Goal: Information Seeking & Learning: Check status

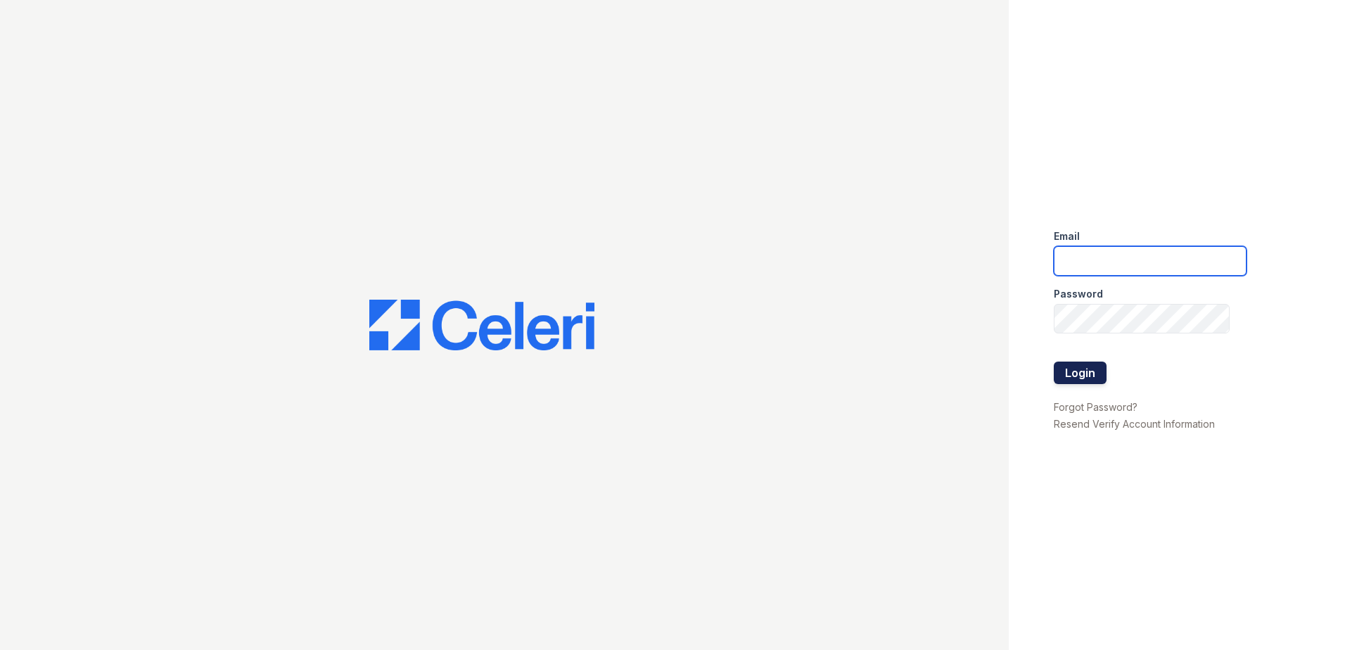
type input "[EMAIL_ADDRESS][DOMAIN_NAME]"
click at [1081, 364] on button "Login" at bounding box center [1080, 373] width 53 height 23
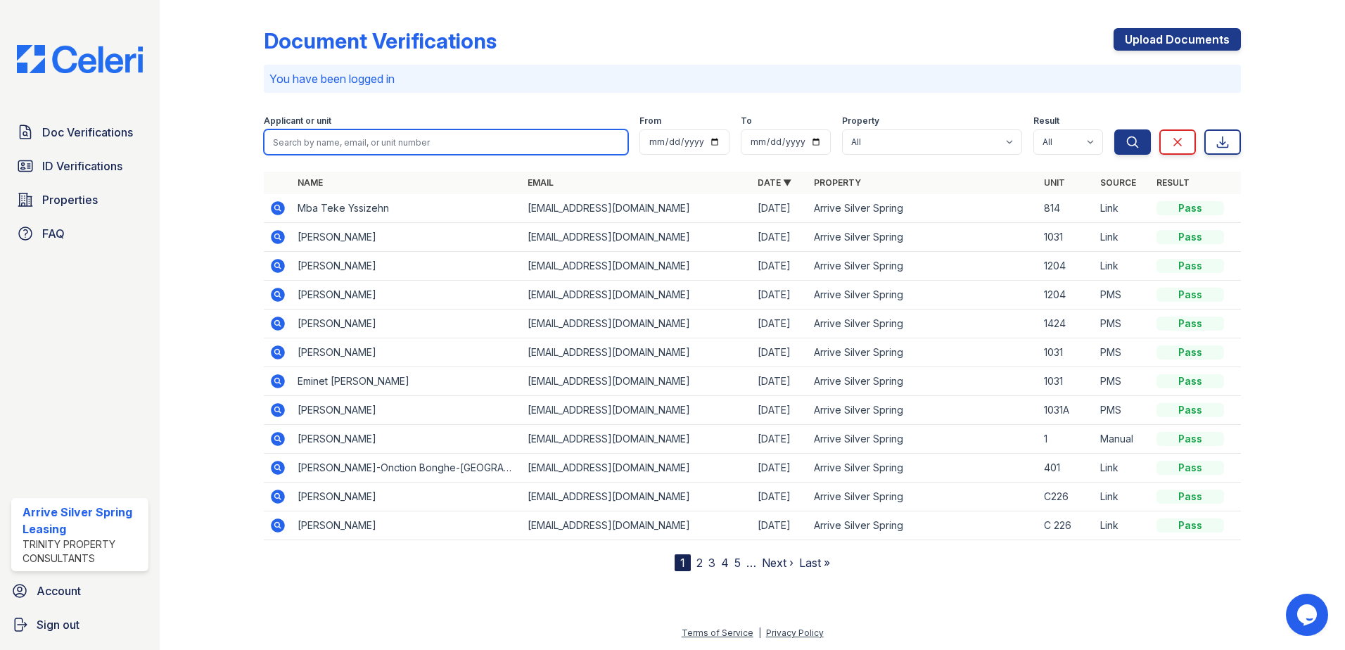
drag, startPoint x: 466, startPoint y: 134, endPoint x: 475, endPoint y: 149, distance: 18.0
click at [466, 134] on input "search" at bounding box center [446, 141] width 364 height 25
type input "ritu"
click at [1115, 129] on button "Search" at bounding box center [1133, 141] width 37 height 25
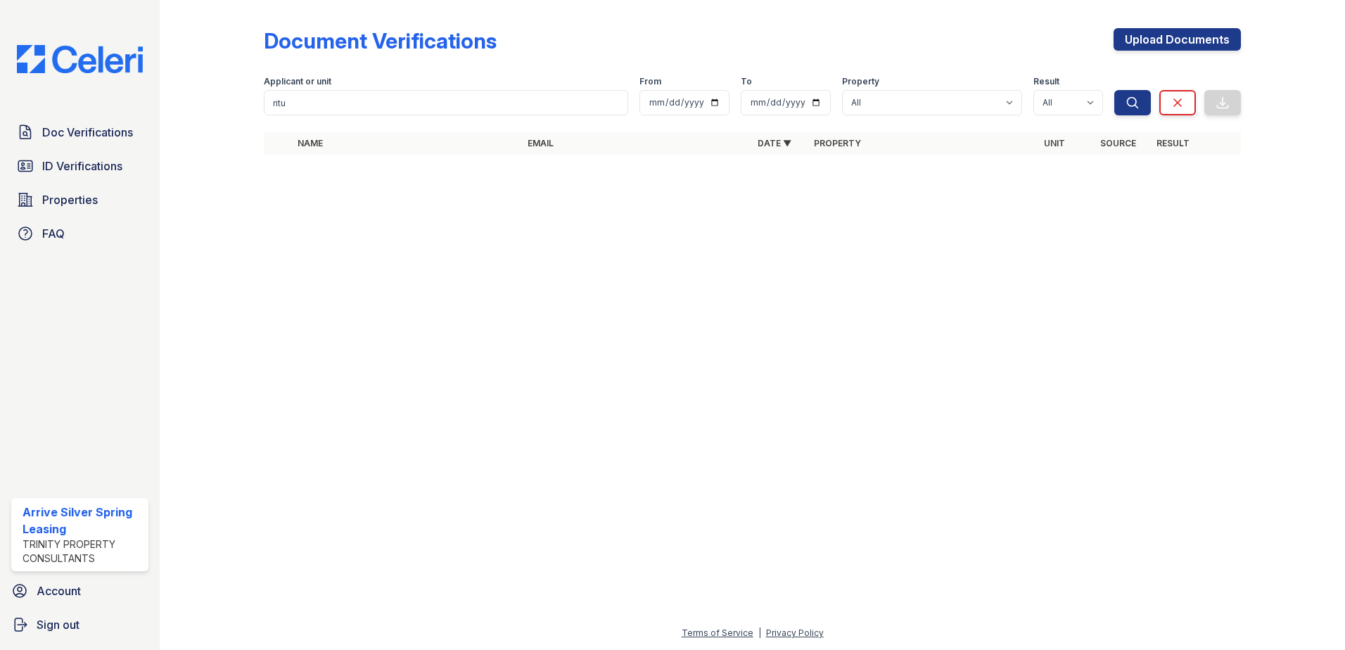
click at [419, 89] on div "Applicant or unit" at bounding box center [446, 83] width 364 height 14
click at [365, 106] on input "ritu" at bounding box center [446, 102] width 364 height 25
type input "[PERSON_NAME]"
click at [1129, 86] on span "Search" at bounding box center [1133, 80] width 42 height 14
click at [1136, 104] on icon "submit" at bounding box center [1133, 102] width 11 height 11
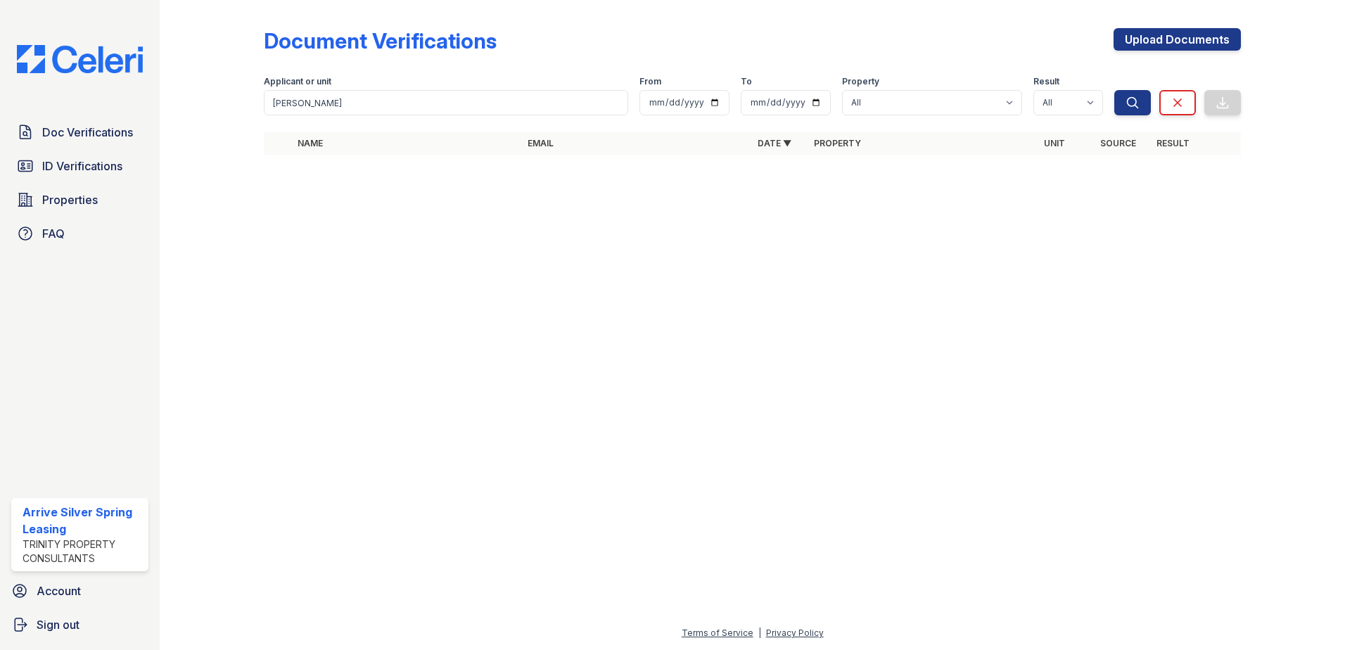
click at [469, 120] on div "Document Verifications Upload Documents Filter Applicant or unit [PERSON_NAME] …" at bounding box center [752, 87] width 977 height 163
click at [440, 110] on input "ritu verma" at bounding box center [446, 102] width 364 height 25
click at [1134, 99] on icon "submit" at bounding box center [1133, 103] width 14 height 14
click at [1143, 65] on form "Applicant or unit ritu verma From To Property All Arrive Silver Spring Result A…" at bounding box center [752, 93] width 977 height 56
click at [119, 614] on link "Sign out" at bounding box center [80, 625] width 148 height 28
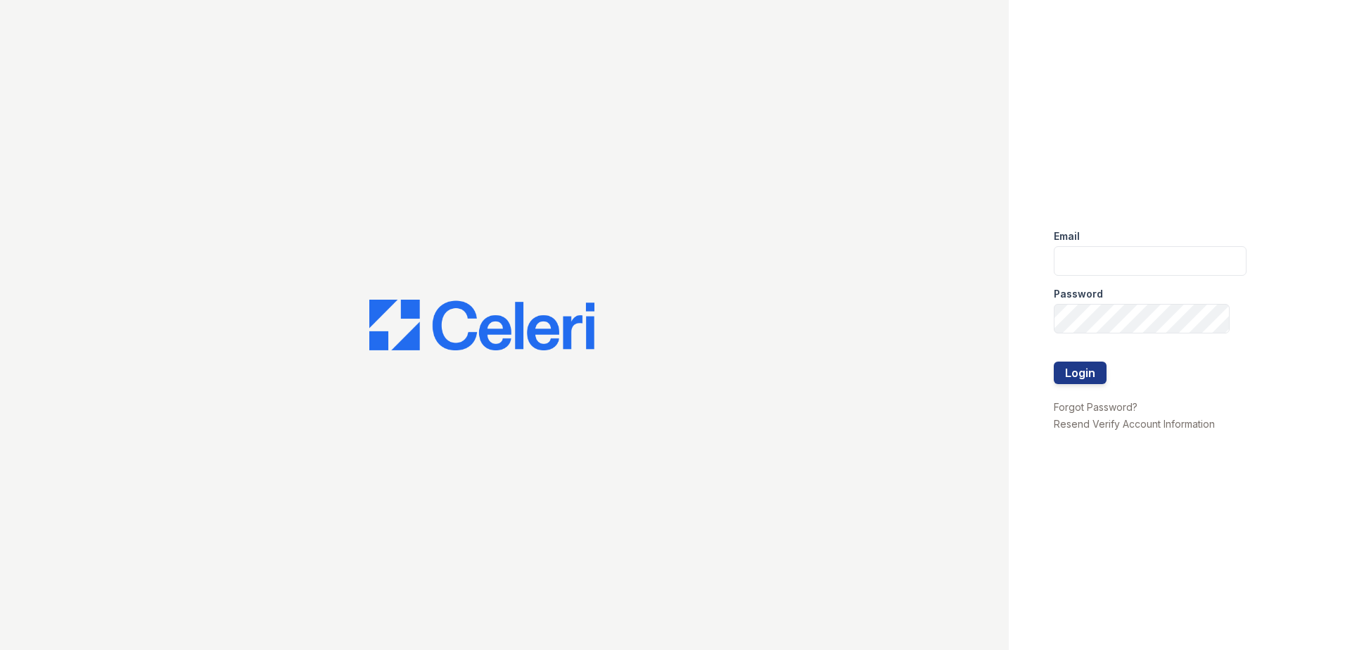
type input "[EMAIL_ADDRESS][DOMAIN_NAME]"
drag, startPoint x: 1164, startPoint y: 255, endPoint x: 1193, endPoint y: 264, distance: 30.7
click at [1165, 255] on input "[EMAIL_ADDRESS][DOMAIN_NAME]" at bounding box center [1150, 261] width 193 height 30
type input "[EMAIL_ADDRESS][DOMAIN_NAME]"
click at [1088, 367] on button "Login" at bounding box center [1080, 373] width 53 height 23
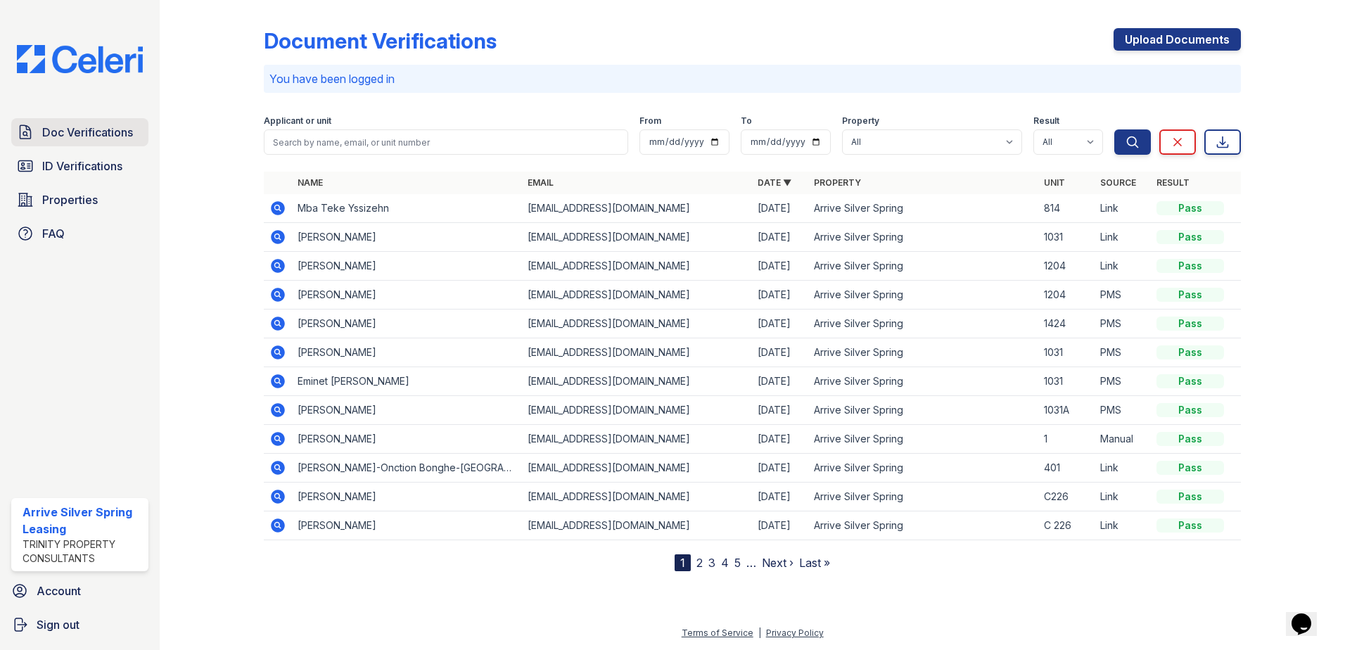
click at [118, 126] on span "Doc Verifications" at bounding box center [87, 132] width 91 height 17
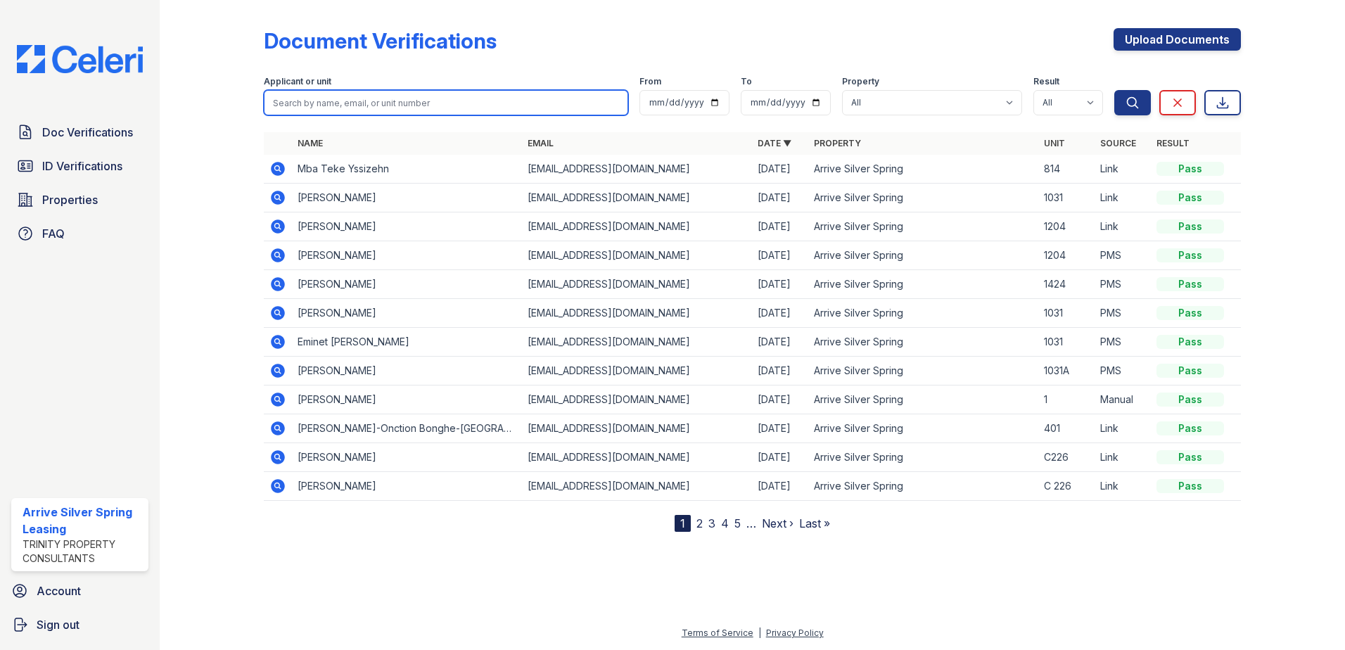
click at [369, 108] on input "search" at bounding box center [446, 102] width 364 height 25
type input "ritu verma"
click at [1115, 90] on button "Search" at bounding box center [1133, 102] width 37 height 25
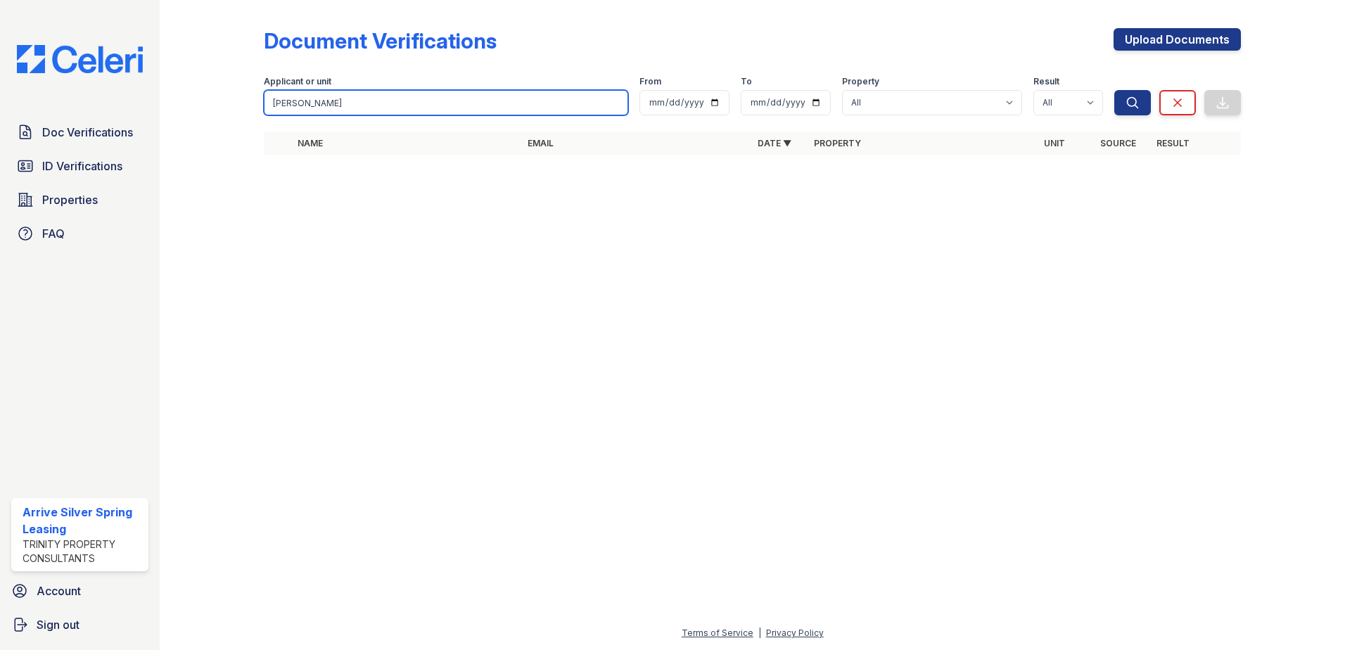
drag, startPoint x: 353, startPoint y: 97, endPoint x: 229, endPoint y: 83, distance: 123.9
click at [229, 83] on div "Document Verifications Upload Documents Filter Applicant or unit ritu verma Fro…" at bounding box center [752, 95] width 1141 height 191
